Goal: Task Accomplishment & Management: Complete application form

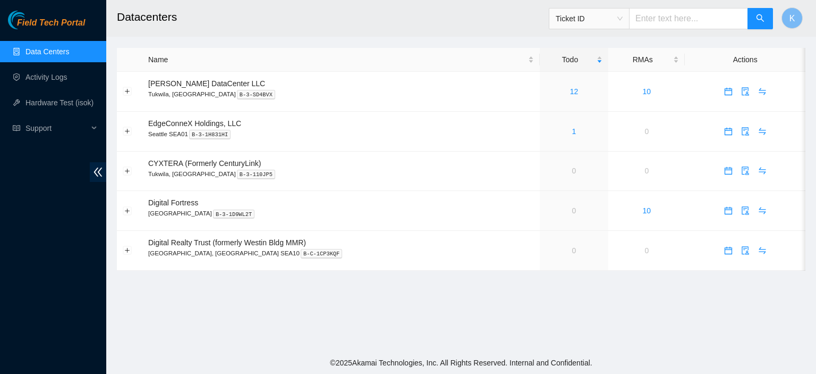
click at [465, 40] on main "Datacenters Ticket ID K Name Todo RMAs Actions Sabey DataCenter LLC Tukwila, WA…" at bounding box center [461, 175] width 710 height 351
click at [475, 82] on td "Sabey DataCenter LLC Tukwila, WA B-3-SD4BVX" at bounding box center [340, 92] width 397 height 40
click at [43, 74] on link "Activity Logs" at bounding box center [47, 77] width 42 height 9
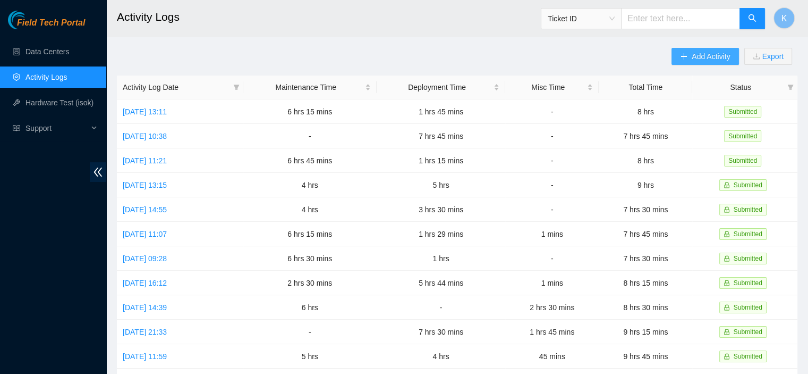
click at [716, 57] on span "Add Activity" at bounding box center [711, 56] width 38 height 12
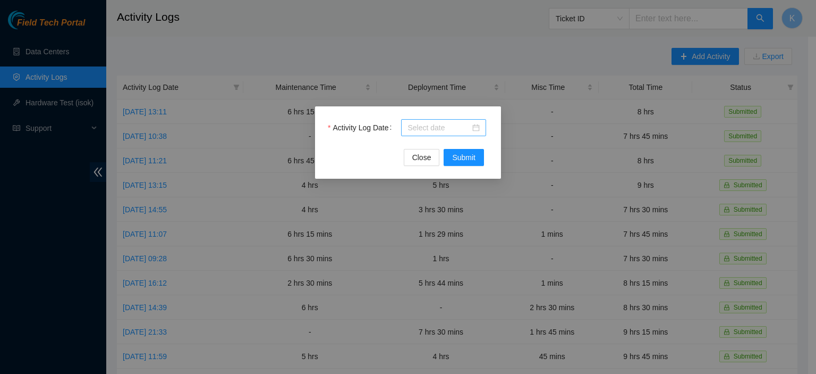
click at [453, 131] on input "Activity Log Date" at bounding box center [439, 128] width 63 height 12
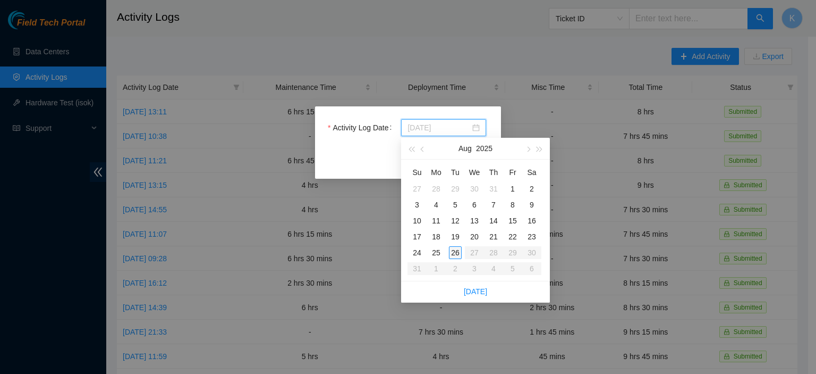
type input "[DATE]"
click at [454, 252] on div "26" at bounding box center [455, 252] width 13 height 13
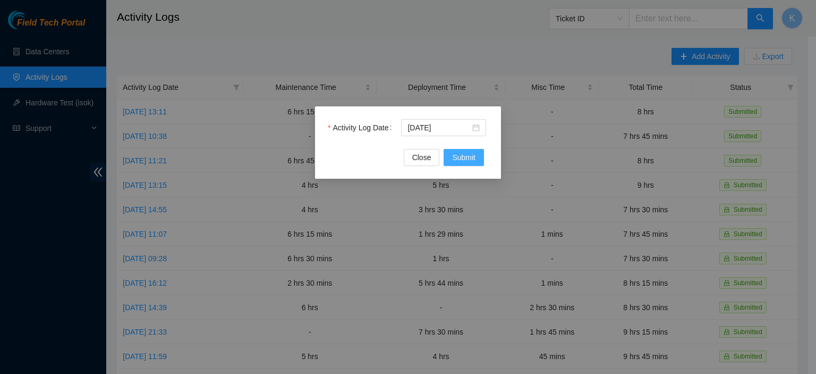
click at [465, 155] on span "Submit" at bounding box center [463, 157] width 23 height 12
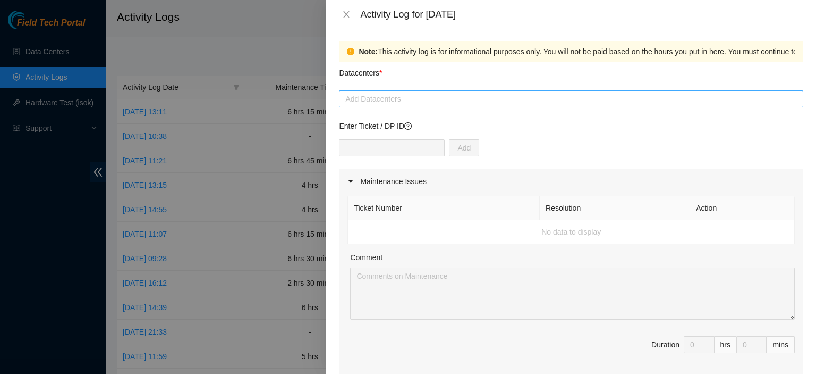
click at [454, 101] on div at bounding box center [571, 98] width 459 height 13
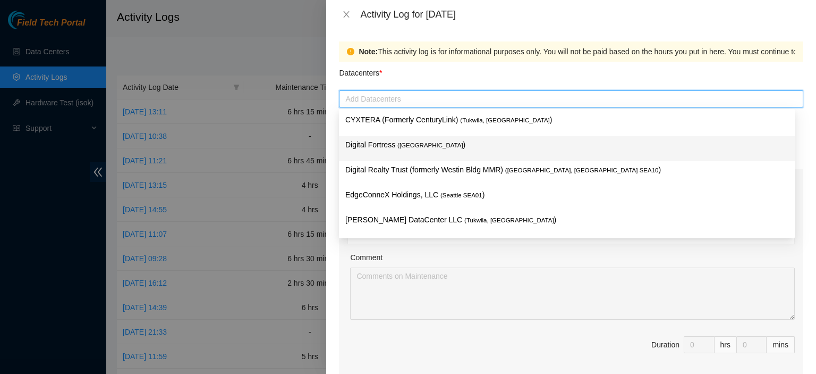
click at [418, 147] on p "Digital Fortress ( [GEOGRAPHIC_DATA] )" at bounding box center [566, 145] width 443 height 12
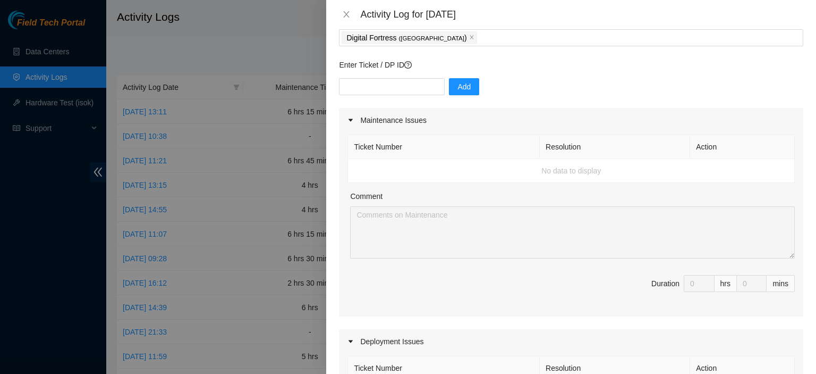
scroll to position [54, 0]
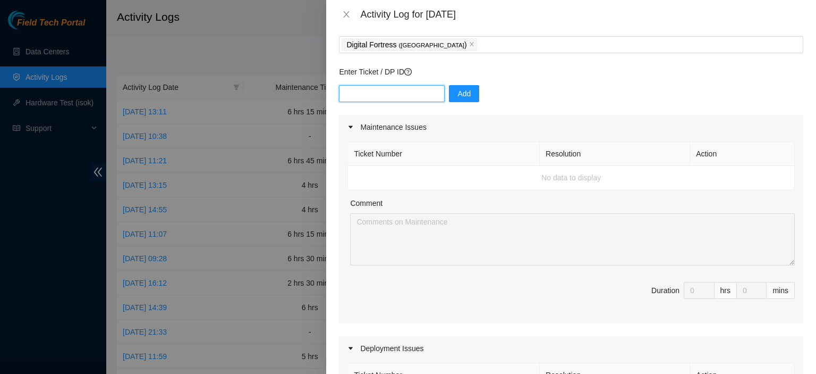
click at [386, 94] on input "text" at bounding box center [392, 93] width 106 height 17
paste input "DP63163"
type input "DP63163"
click at [459, 96] on span "Add" at bounding box center [464, 94] width 13 height 12
click at [385, 95] on input "text" at bounding box center [392, 93] width 106 height 17
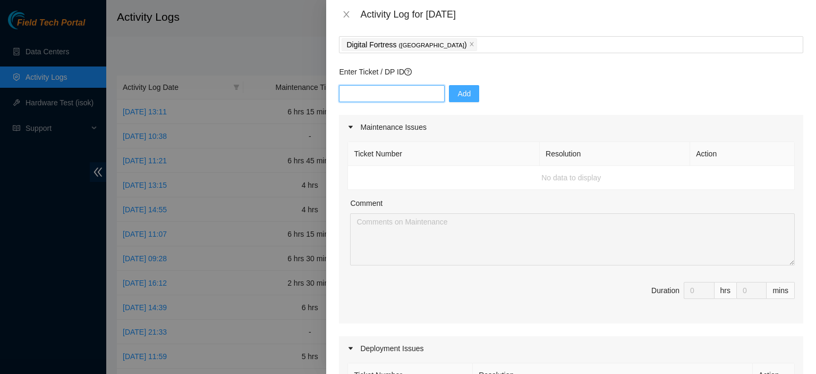
paste input "DP64869"
type input "DP64869"
click at [459, 93] on span "Add" at bounding box center [464, 94] width 13 height 12
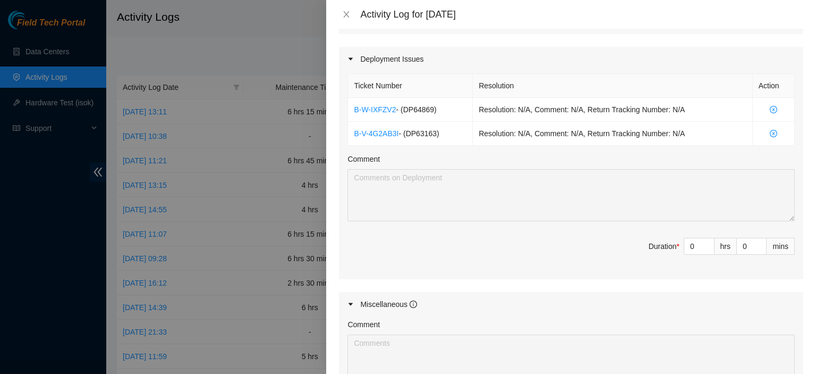
scroll to position [355, 0]
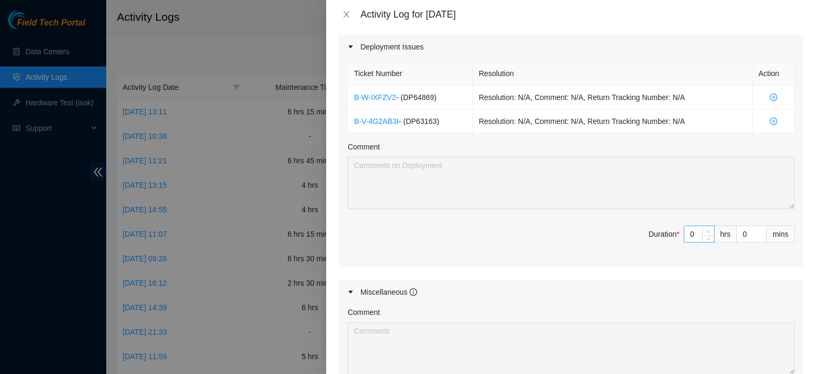
click at [707, 230] on icon "up" at bounding box center [709, 232] width 4 height 4
type input "1"
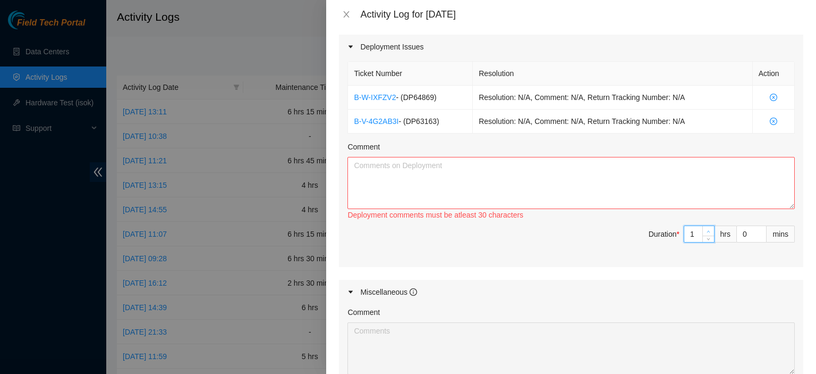
type input "2"
click at [707, 230] on icon "up" at bounding box center [709, 232] width 4 height 4
click at [615, 184] on textarea "Comment" at bounding box center [571, 183] width 447 height 52
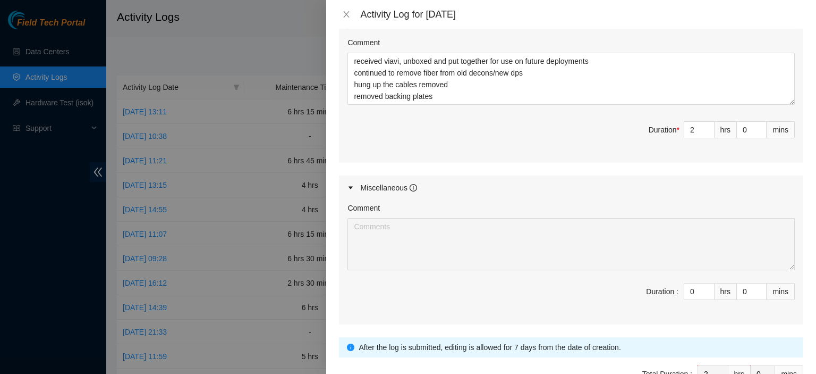
scroll to position [465, 0]
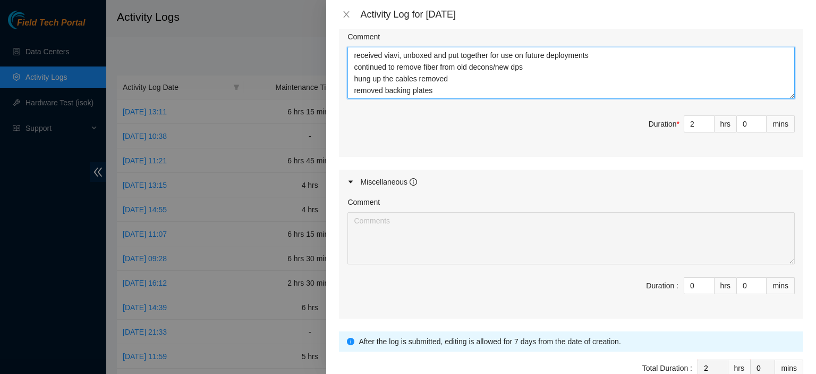
click at [441, 90] on textarea "received viavi, unboxed and put together for use on future deployments continue…" at bounding box center [571, 73] width 447 height 52
type textarea "received viavi, unboxed and put together for use on future deployments continue…"
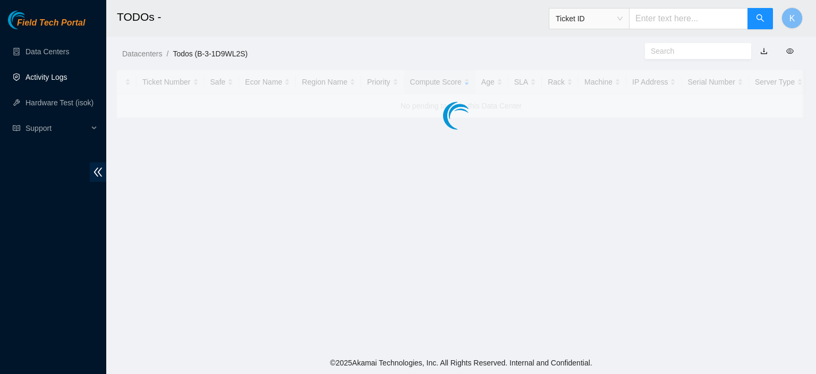
click at [26, 77] on link "Activity Logs" at bounding box center [47, 77] width 42 height 9
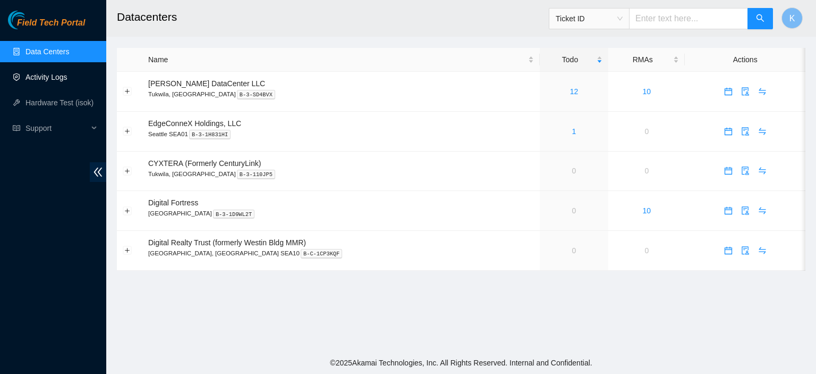
click at [57, 73] on link "Activity Logs" at bounding box center [47, 77] width 42 height 9
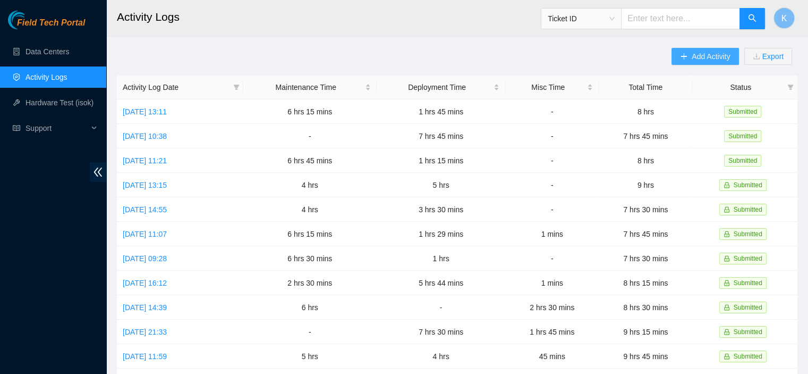
click at [689, 54] on button "Add Activity" at bounding box center [705, 56] width 67 height 17
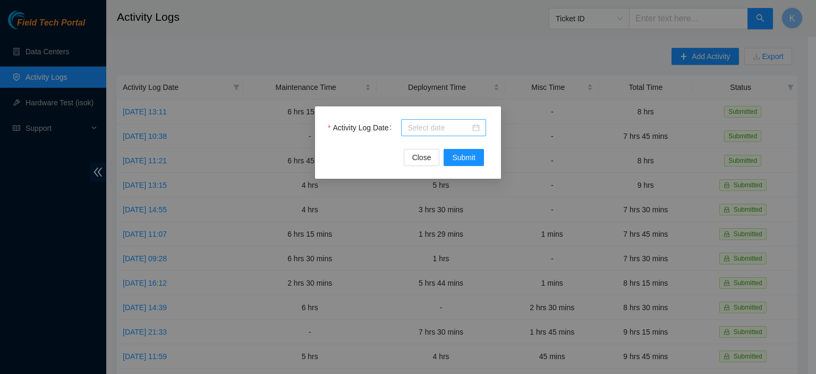
click at [450, 122] on input "Activity Log Date" at bounding box center [439, 128] width 63 height 12
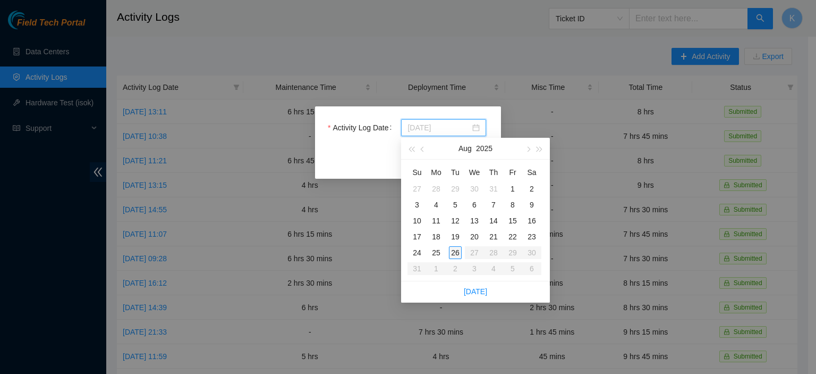
type input "[DATE]"
click at [455, 251] on div "26" at bounding box center [455, 252] width 13 height 13
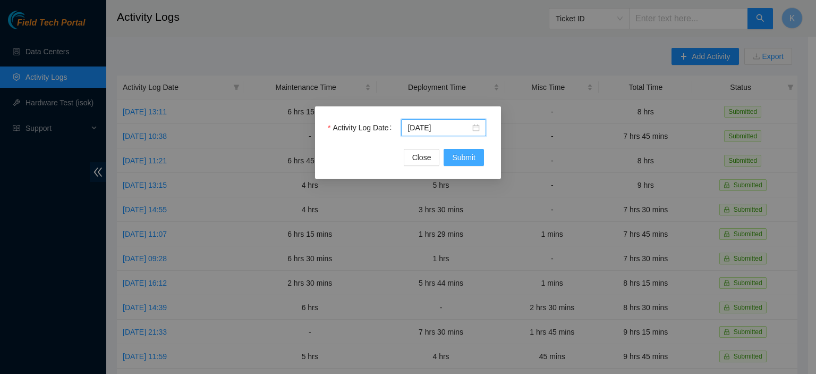
click at [467, 161] on span "Submit" at bounding box center [463, 157] width 23 height 12
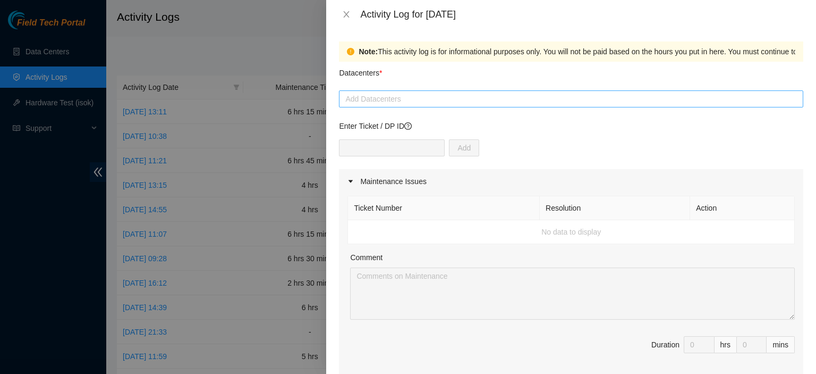
click at [474, 99] on div at bounding box center [571, 98] width 459 height 13
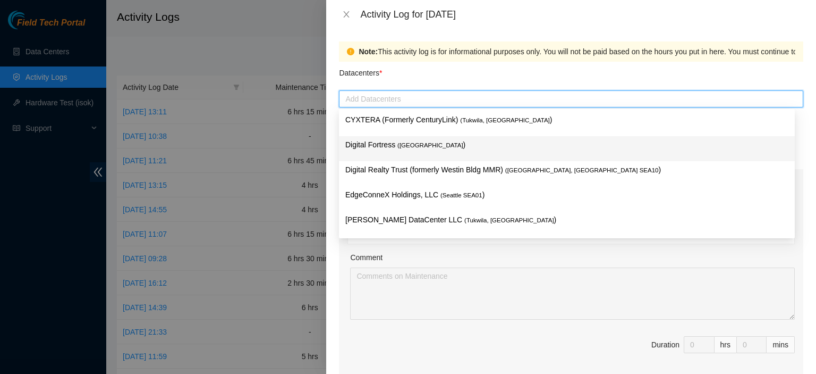
click at [429, 148] on p "Digital Fortress ( [GEOGRAPHIC_DATA] )" at bounding box center [566, 145] width 443 height 12
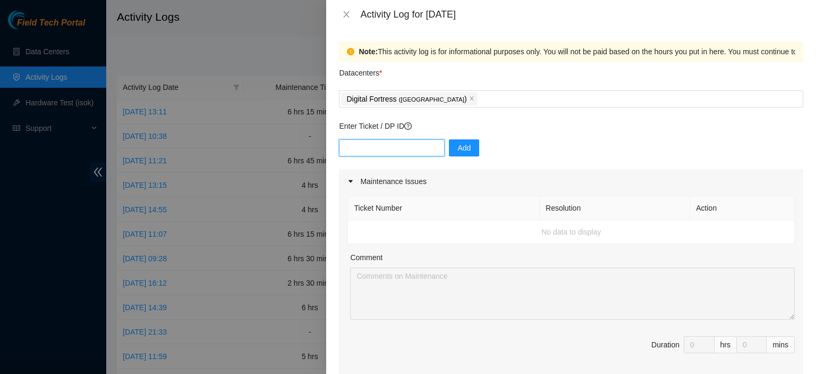
click at [377, 148] on input "text" at bounding box center [392, 147] width 106 height 17
paste input "DP64869 SDN-SEA- Build new CRYPTO and [US_STATE]"
drag, startPoint x: 429, startPoint y: 148, endPoint x: 376, endPoint y: 145, distance: 53.8
click at [376, 145] on input "DP64869 SDN-SEA- Build new CRYPTO and [US_STATE]" at bounding box center [392, 147] width 106 height 17
type input "DP64869"
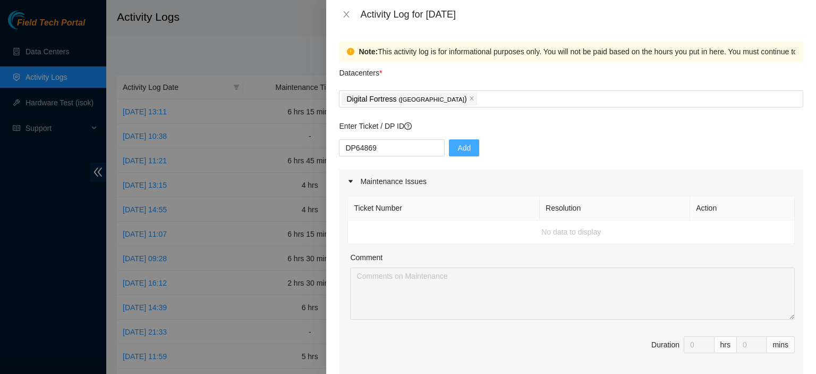
click at [458, 148] on span "Add" at bounding box center [464, 148] width 13 height 12
click at [397, 140] on input "text" at bounding box center [392, 147] width 106 height 17
paste input "B-V-53EA0BN"
type input "B-V-53EA0BN"
click at [458, 148] on span "Add" at bounding box center [464, 148] width 13 height 12
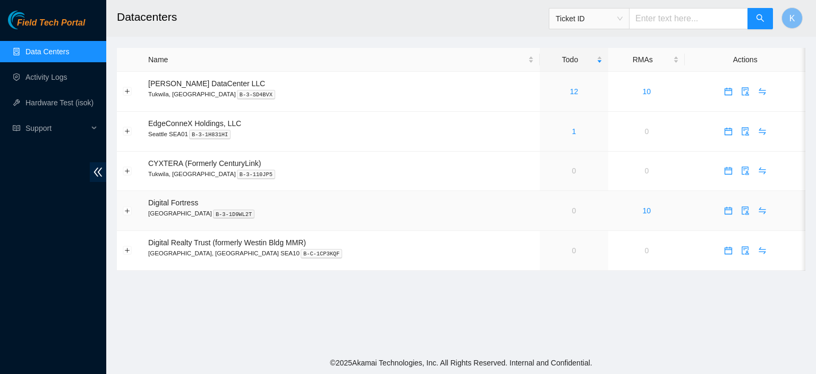
click at [572, 211] on link "0" at bounding box center [574, 210] width 4 height 9
click at [17, 242] on div "Field Tech Portal Data Centers Activity Logs Hardware Test (isok) Support" at bounding box center [53, 192] width 106 height 363
